Goal: Task Accomplishment & Management: Complete application form

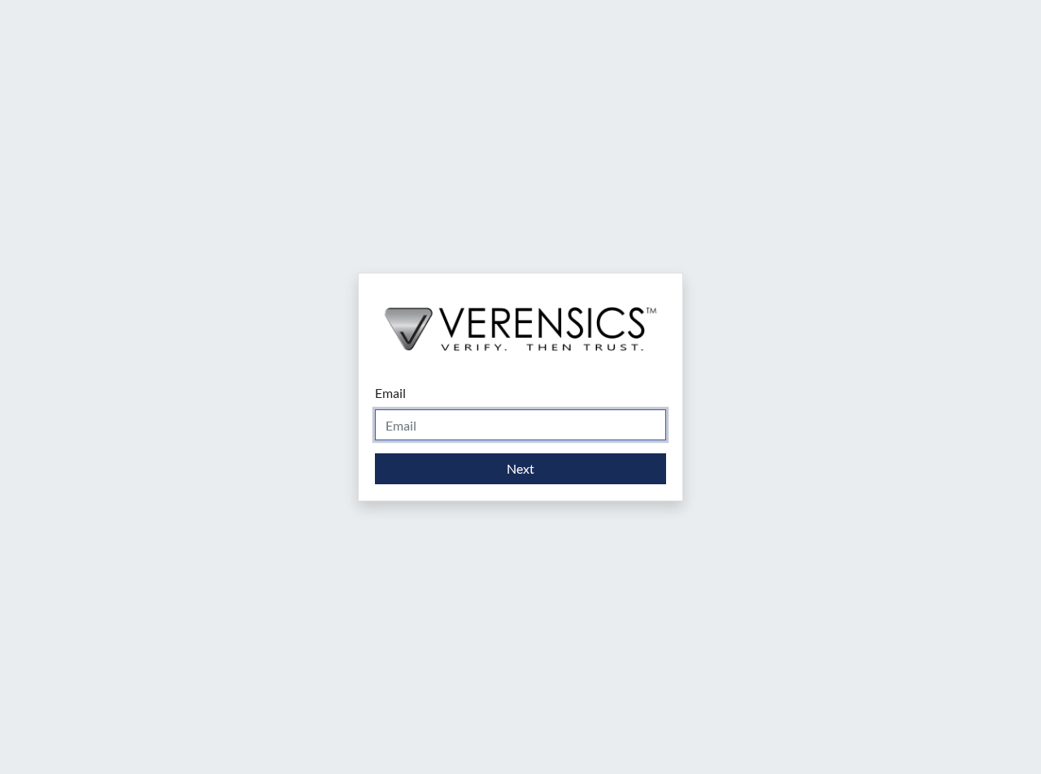
click at [441, 430] on input "Email" at bounding box center [520, 424] width 291 height 31
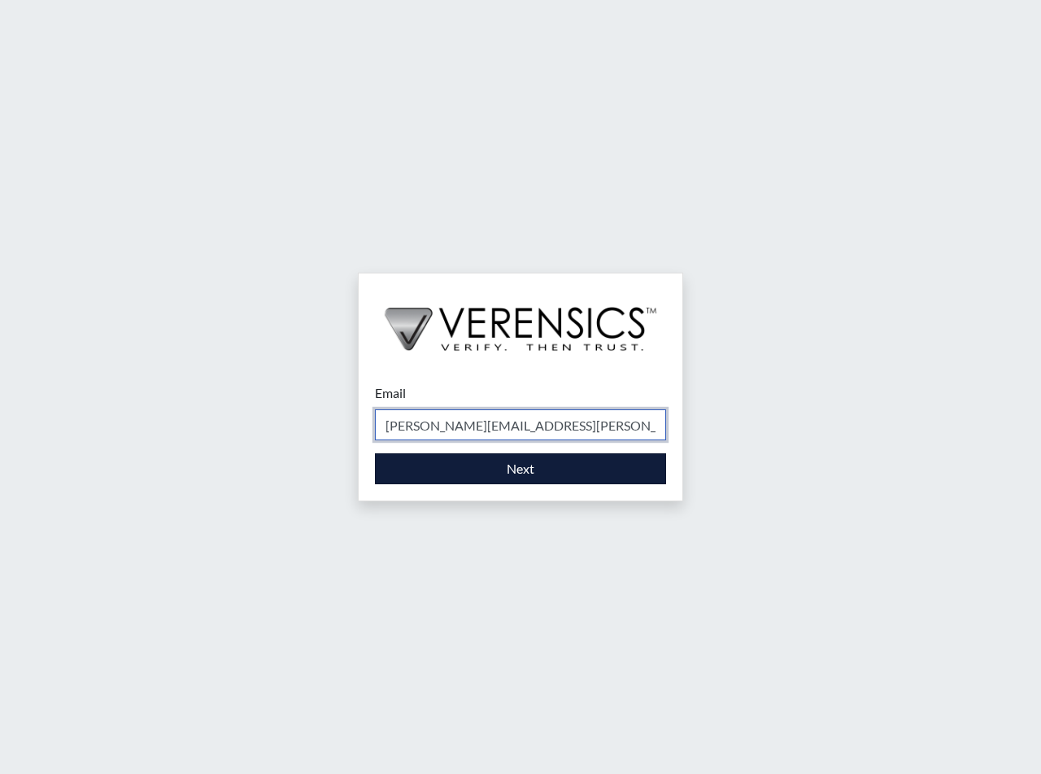
type input "[PERSON_NAME][EMAIL_ADDRESS][PERSON_NAME][DOMAIN_NAME]"
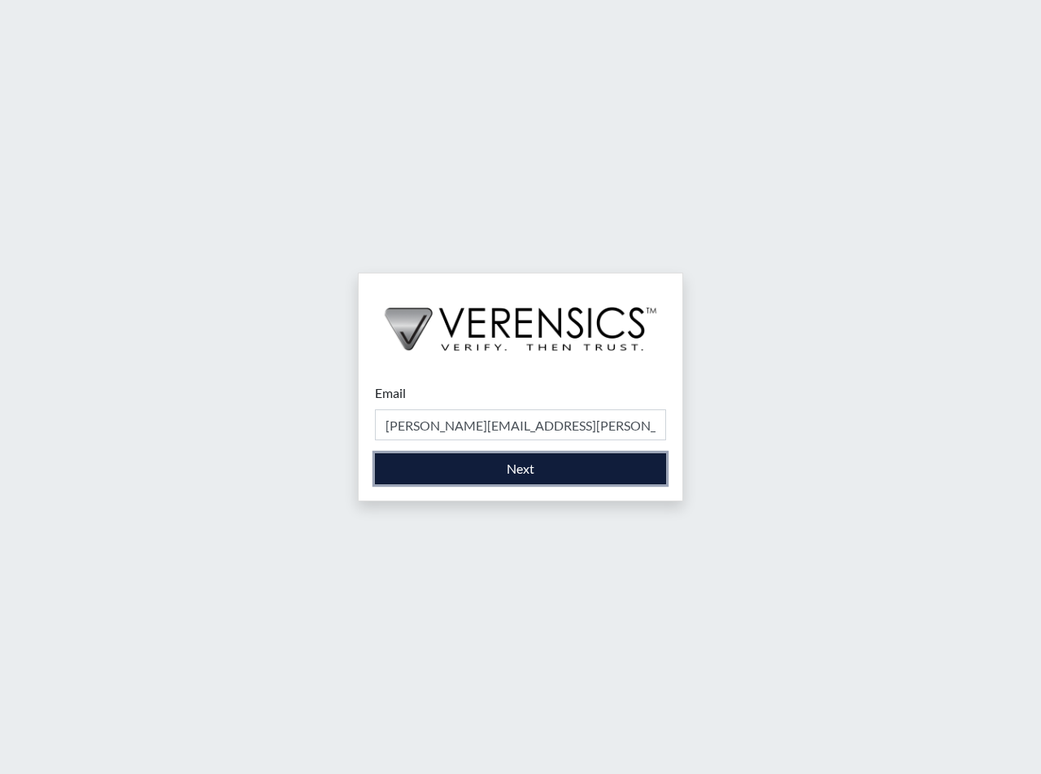
click at [503, 475] on button "Next" at bounding box center [520, 468] width 291 height 31
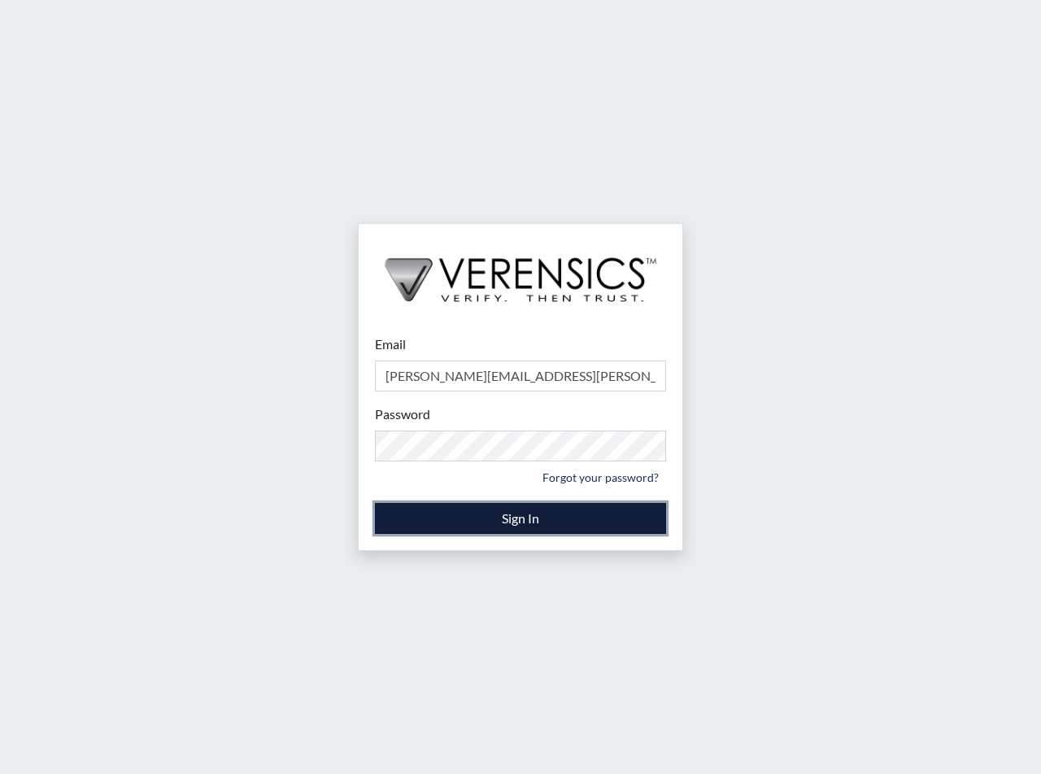
click at [534, 523] on button "Sign In" at bounding box center [520, 518] width 291 height 31
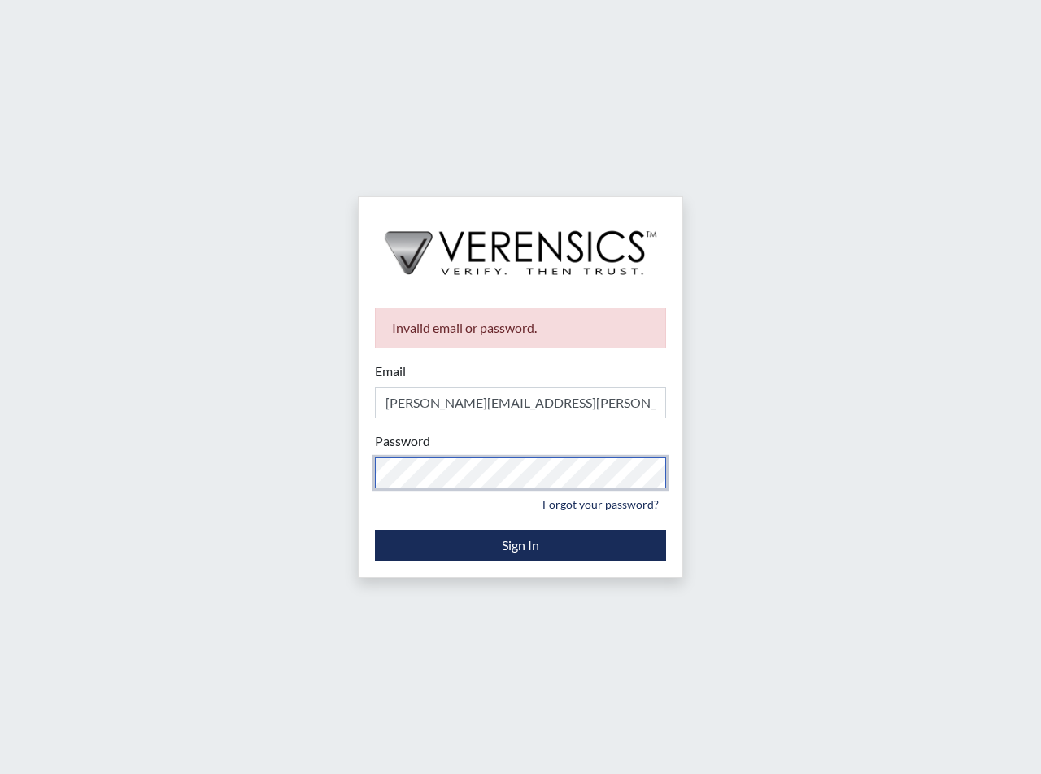
click at [303, 482] on div "Invalid email or password. Email [PERSON_NAME][EMAIL_ADDRESS][PERSON_NAME][DOMA…" at bounding box center [520, 387] width 1041 height 774
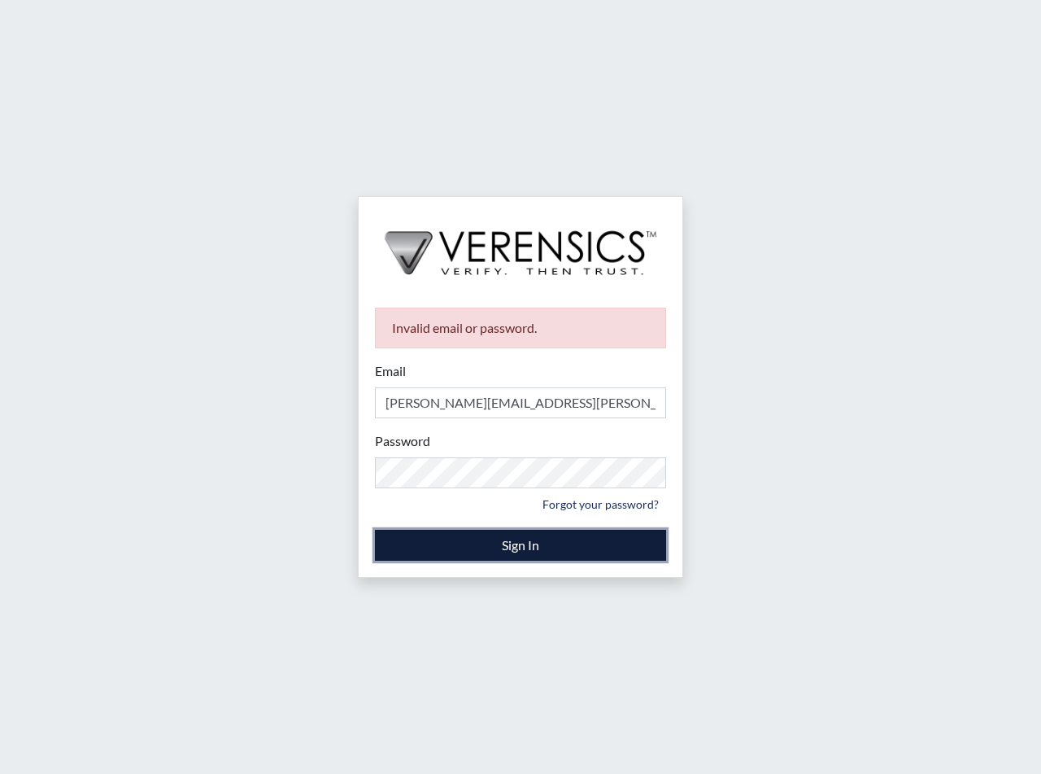
click at [525, 552] on button "Sign In" at bounding box center [520, 545] width 291 height 31
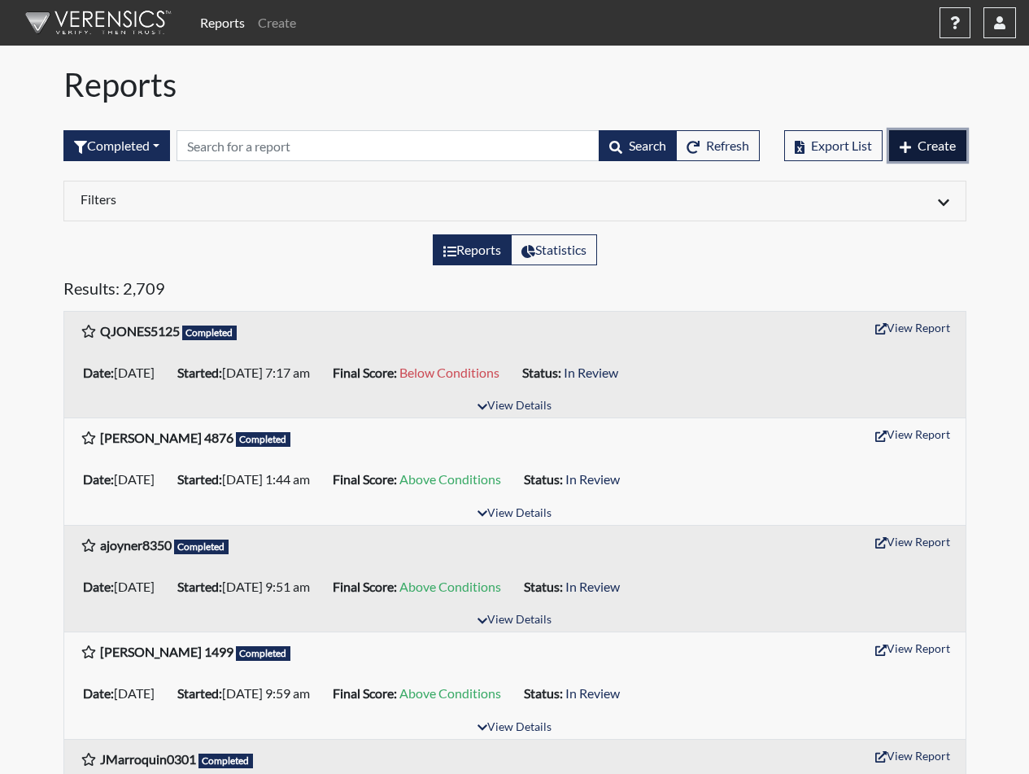
click at [940, 150] on span "Create" at bounding box center [937, 144] width 38 height 15
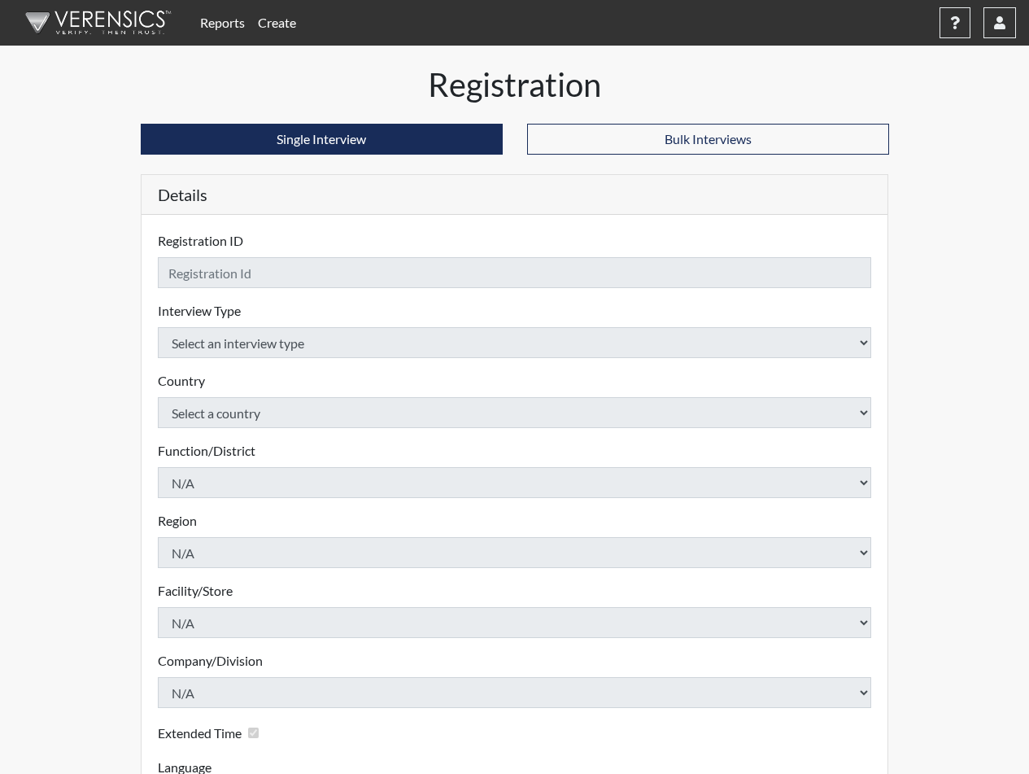
checkbox input "true"
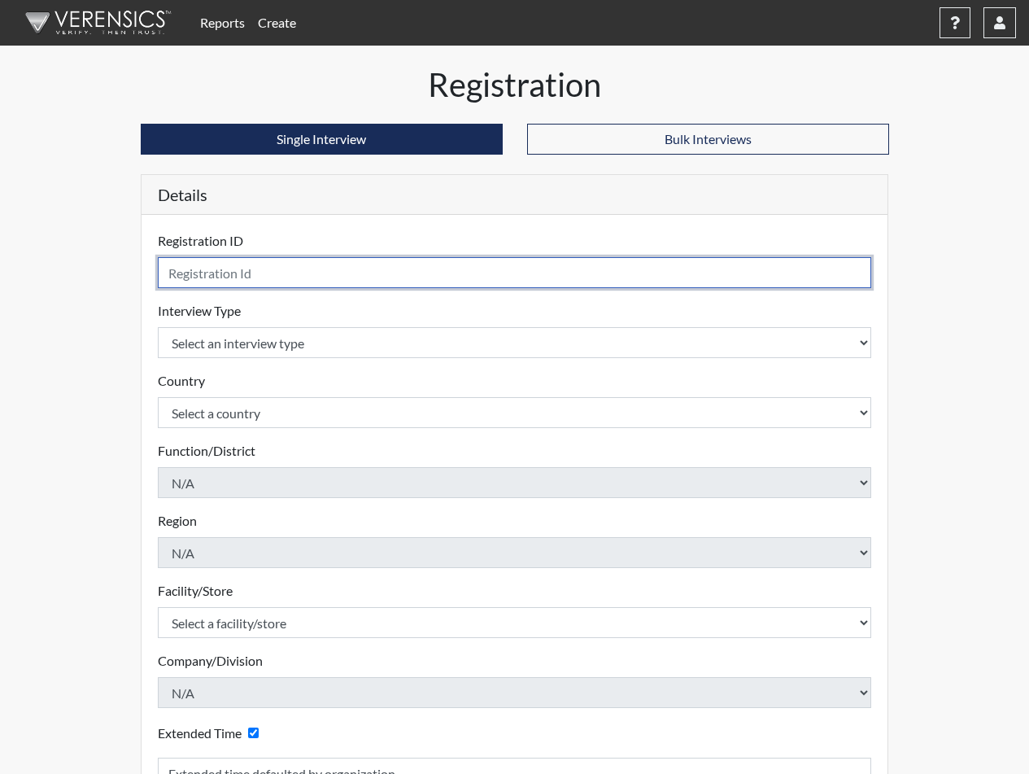
click at [301, 265] on input "text" at bounding box center [515, 272] width 714 height 31
click at [316, 270] on input "text" at bounding box center [515, 272] width 714 height 31
click at [326, 264] on input "text" at bounding box center [515, 272] width 714 height 31
type input "D"
type input "Fakorede, K 6984"
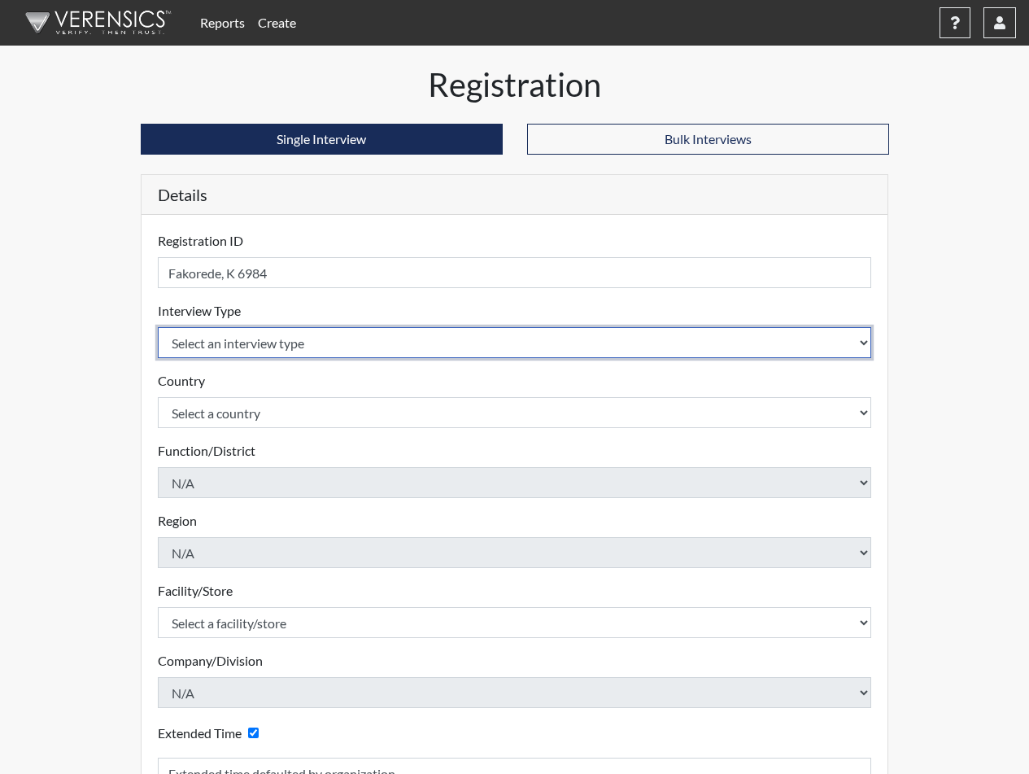
select select "ff733e93-e1bf-11ea-9c9f-0eff0cf7eb8f"
click at [158, 327] on select "Select an interview type Corrections Pre-Employment" at bounding box center [515, 342] width 714 height 31
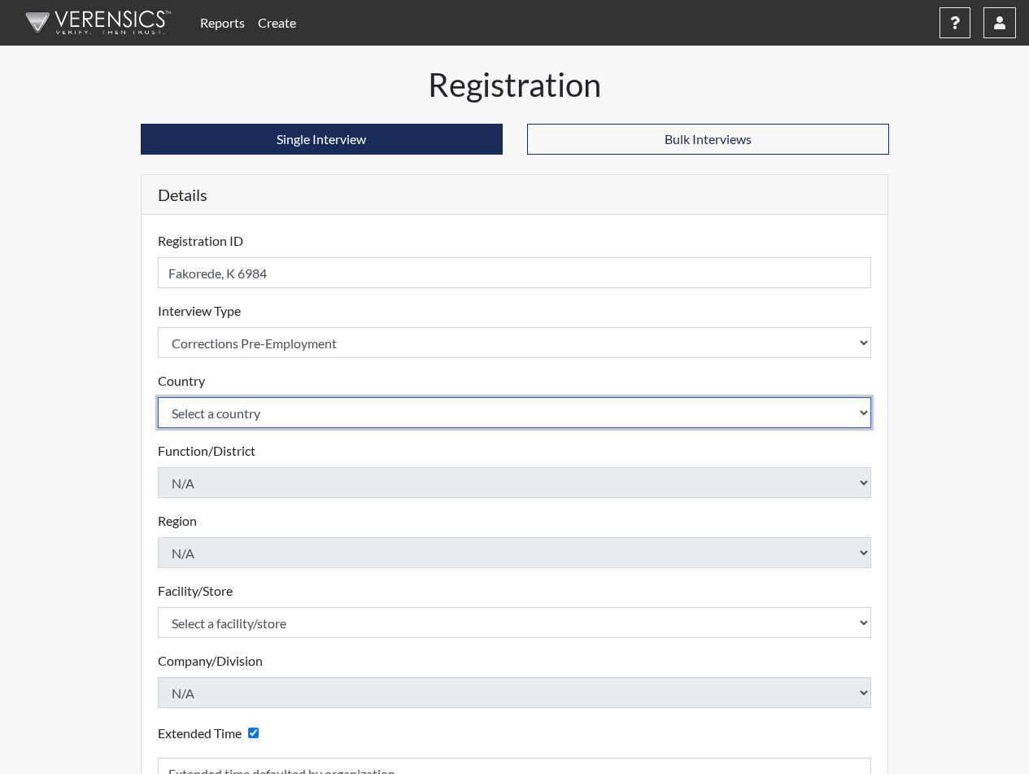
select select "united-states-of-[GEOGRAPHIC_DATA]"
click at [158, 397] on select "Select a country [GEOGRAPHIC_DATA] [GEOGRAPHIC_DATA]" at bounding box center [515, 412] width 714 height 31
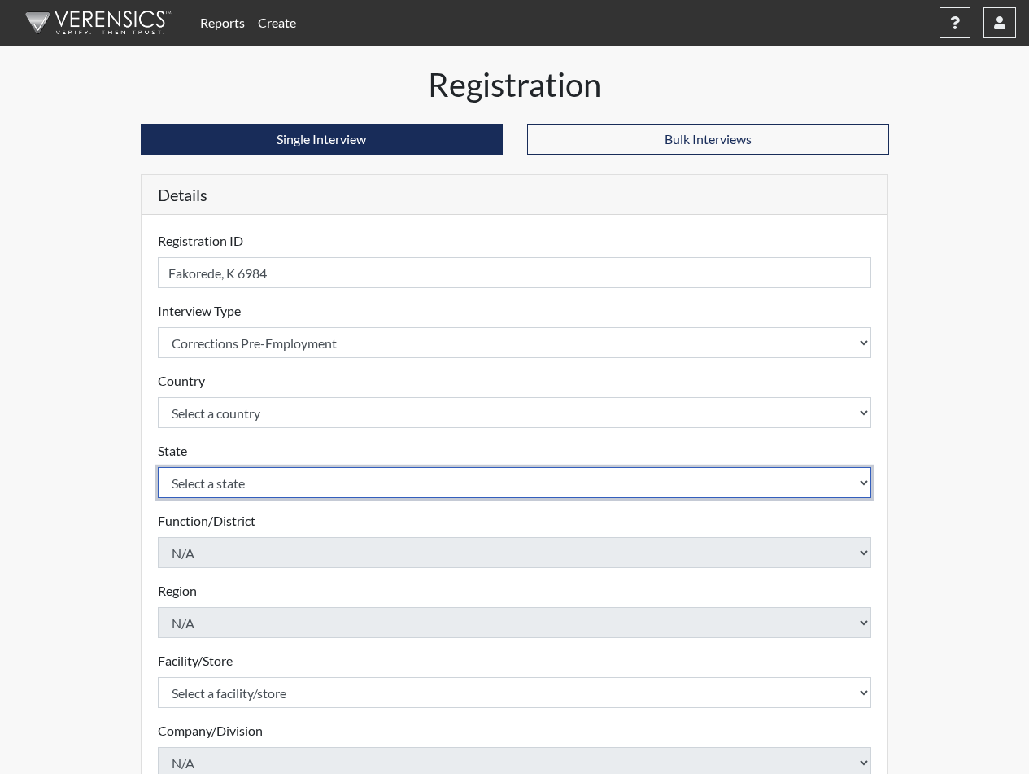
select select "SC"
click at [158, 467] on select "Select a state [US_STATE] [US_STATE] [US_STATE] [US_STATE] [US_STATE] [US_STATE…" at bounding box center [515, 482] width 714 height 31
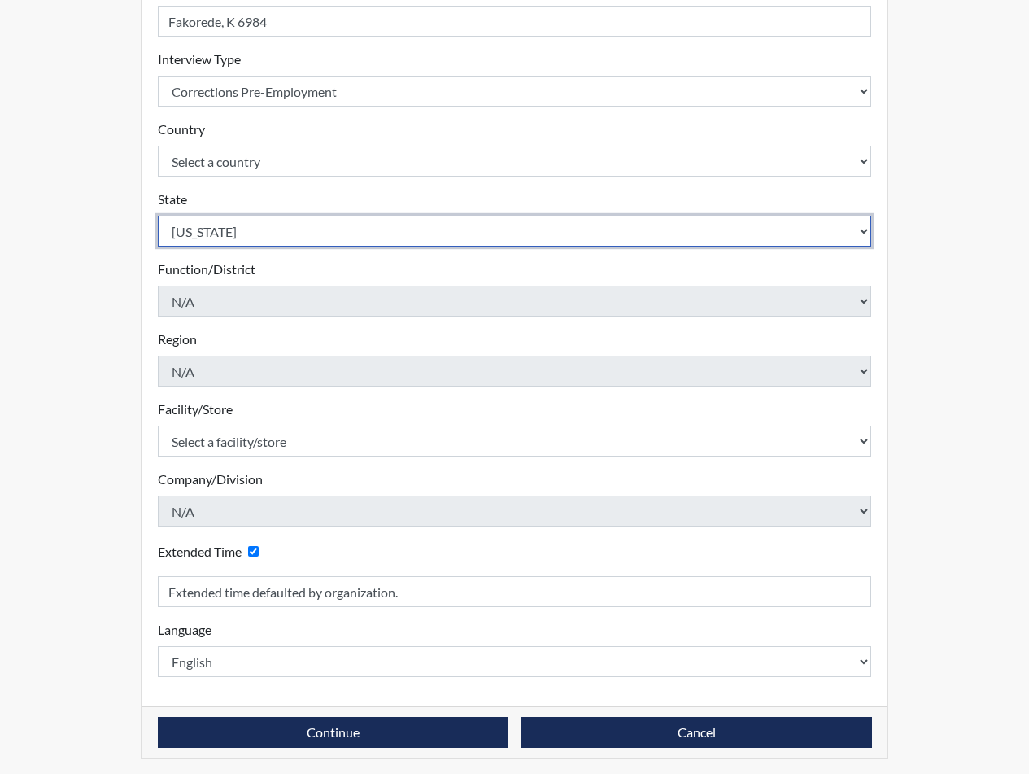
scroll to position [255, 0]
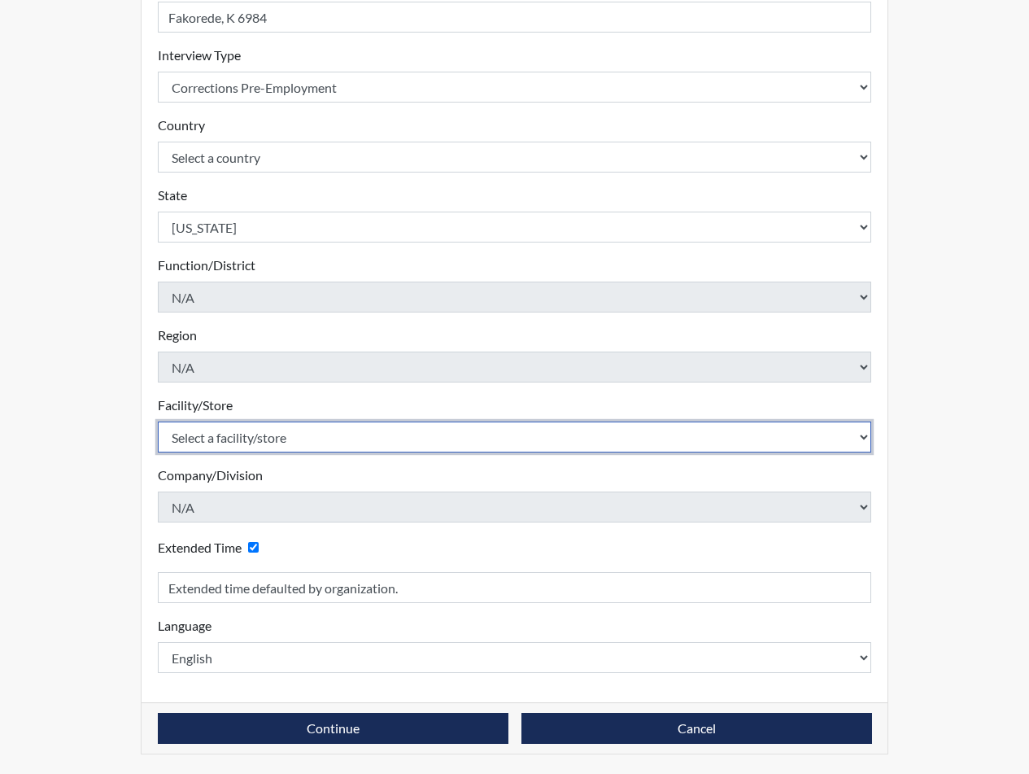
select select "0d391a50-d13c-4c4c-9d7e-c8b7519baf63"
click at [158, 421] on select "Select a facility/store [GEOGRAPHIC_DATA] CI Broad River CI [PERSON_NAME] CI Di…" at bounding box center [515, 436] width 714 height 31
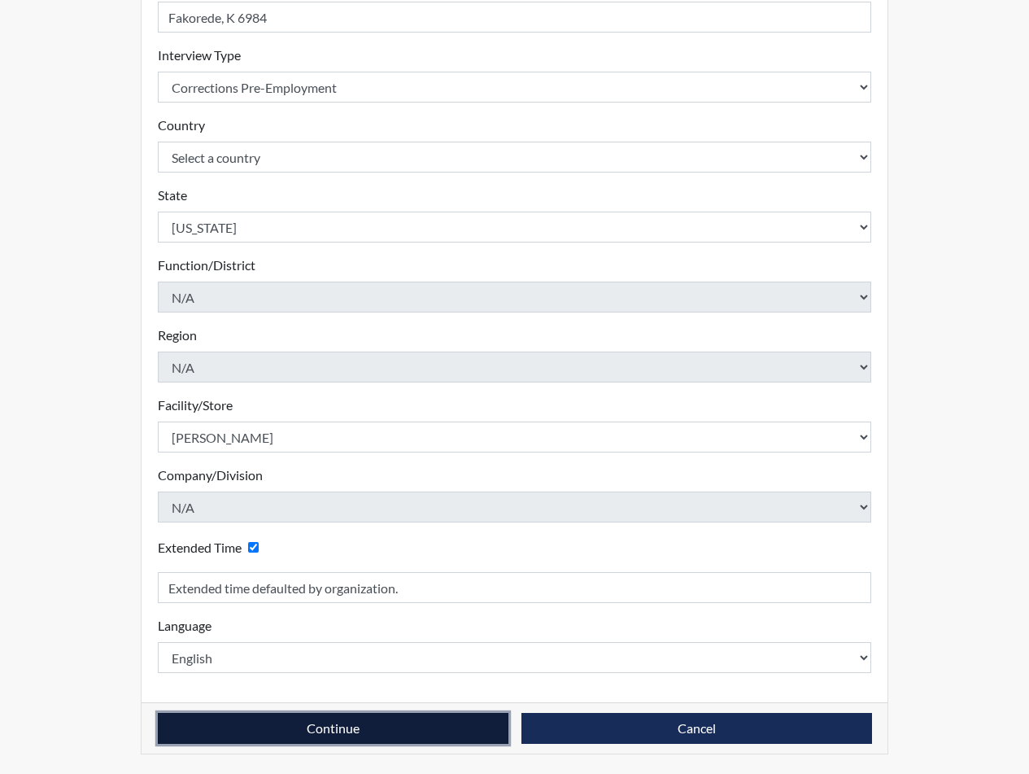
click at [324, 730] on button "Continue" at bounding box center [333, 728] width 351 height 31
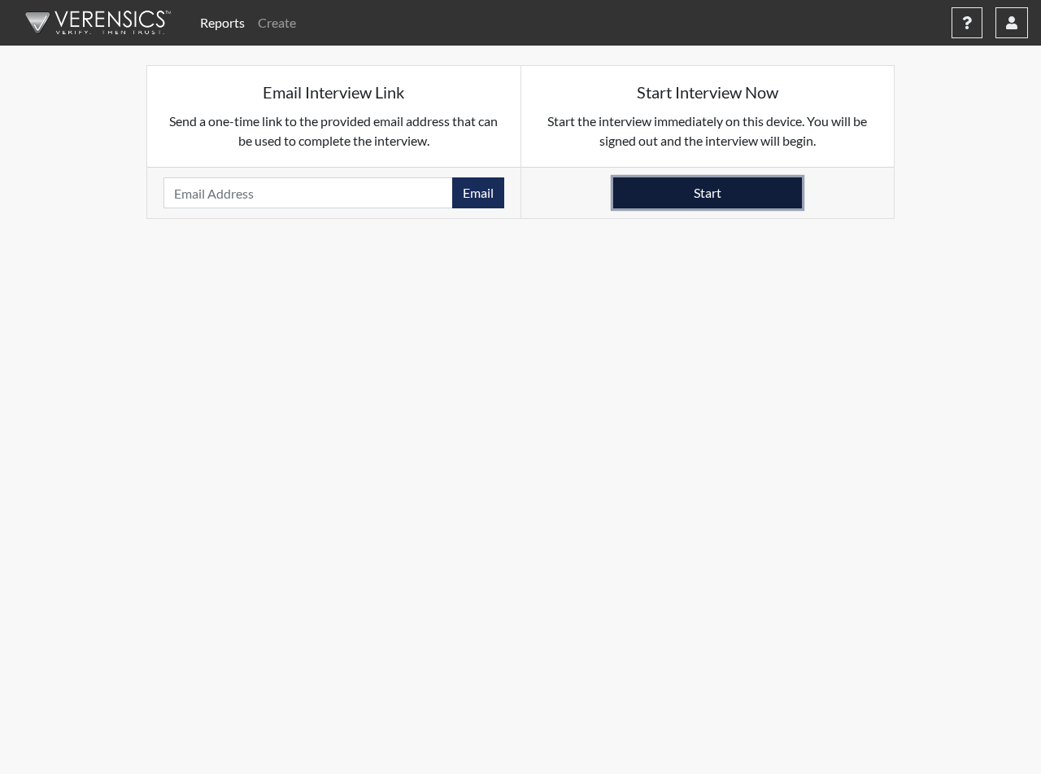
click at [717, 196] on button "Start" at bounding box center [707, 192] width 189 height 31
